Goal: Task Accomplishment & Management: Use online tool/utility

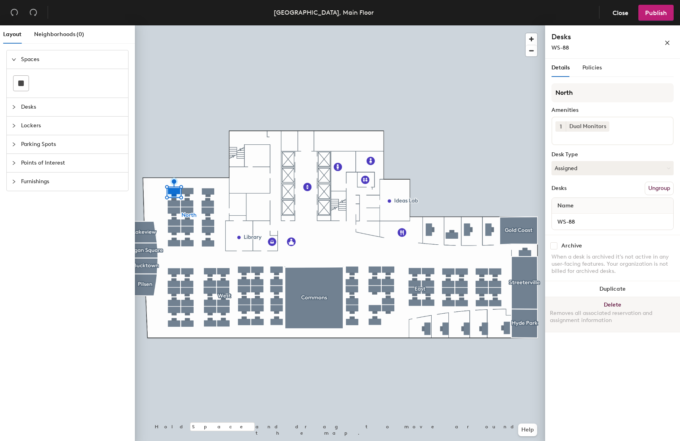
click at [615, 304] on button "Delete Removes all associated reservation and assignment information" at bounding box center [612, 314] width 135 height 35
click at [619, 303] on button "Delete Removes all associated reservation and assignment information" at bounding box center [612, 314] width 135 height 35
click at [609, 303] on button "Delete Removes all associated reservation and assignment information" at bounding box center [612, 314] width 135 height 35
click at [615, 304] on button "Delete Removes all associated reservation and assignment information" at bounding box center [612, 314] width 135 height 35
click at [618, 303] on button "Delete Removes all associated reservation and assignment information" at bounding box center [612, 314] width 135 height 35
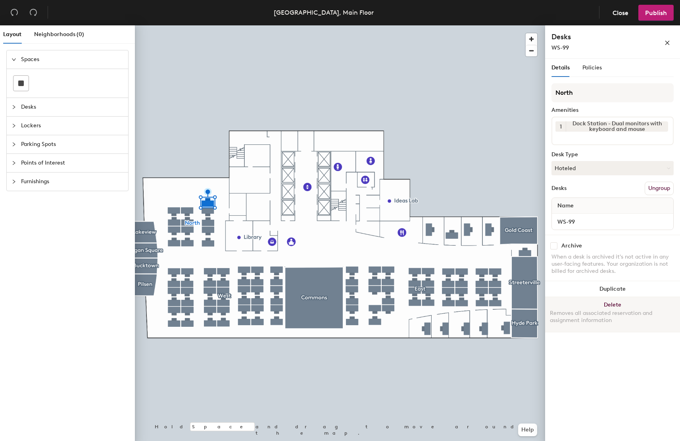
click at [611, 304] on button "Delete Removes all associated reservation and assignment information" at bounding box center [612, 314] width 135 height 35
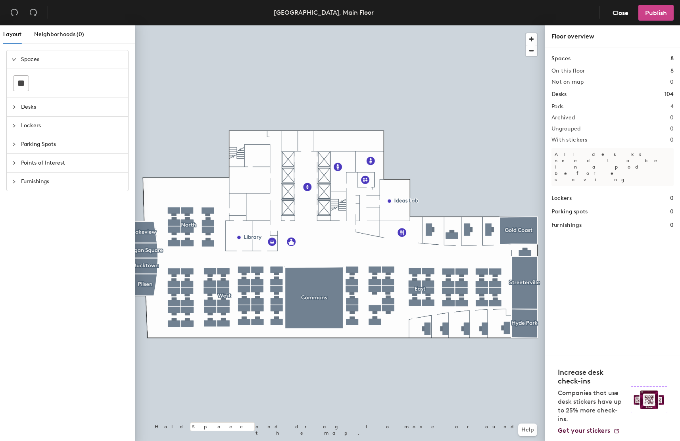
click at [656, 13] on span "Publish" at bounding box center [656, 13] width 22 height 8
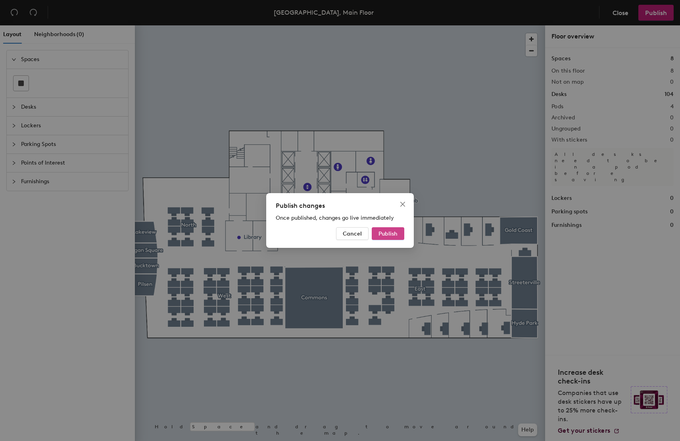
click at [384, 233] on span "Publish" at bounding box center [388, 234] width 19 height 7
